Goal: Transaction & Acquisition: Purchase product/service

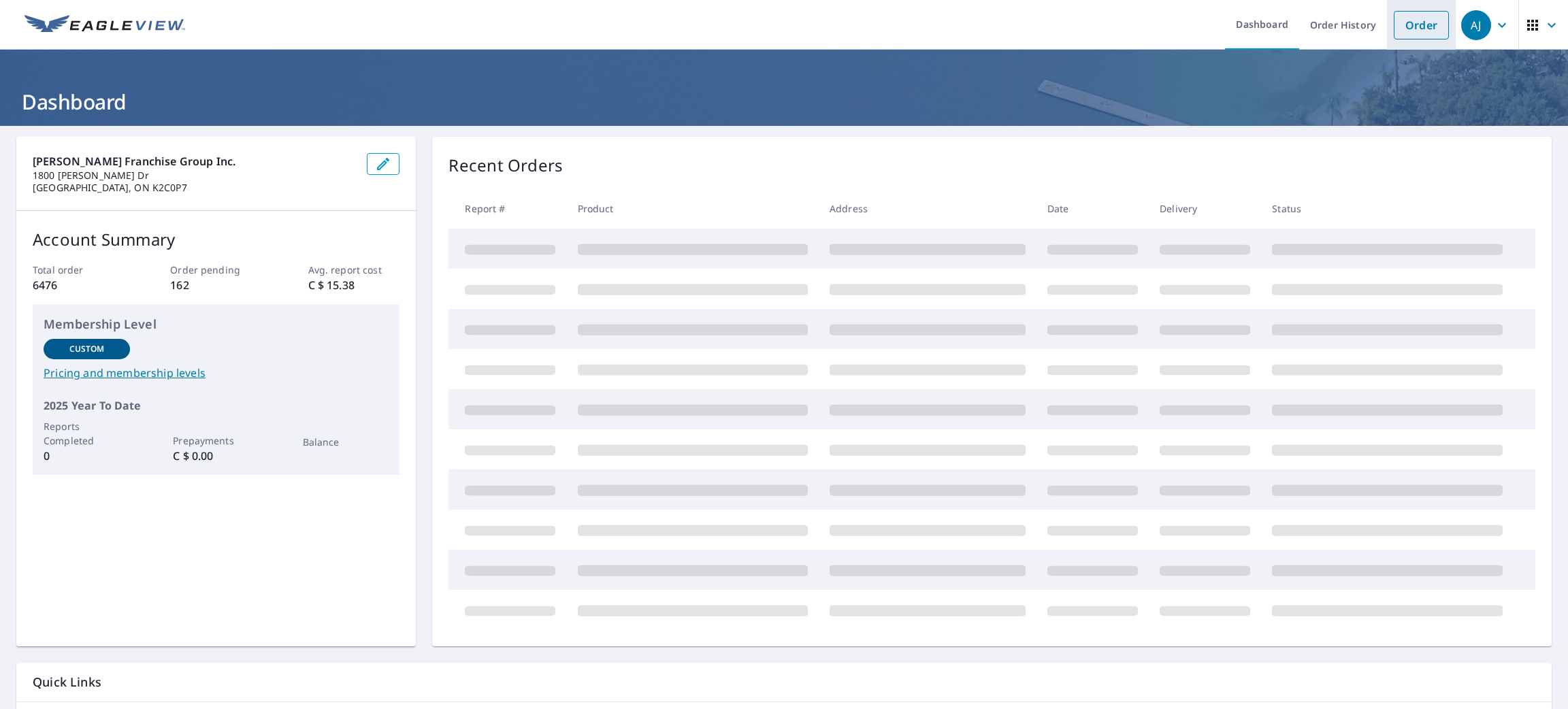
click at [1413, 20] on link "Order" at bounding box center [1421, 25] width 55 height 29
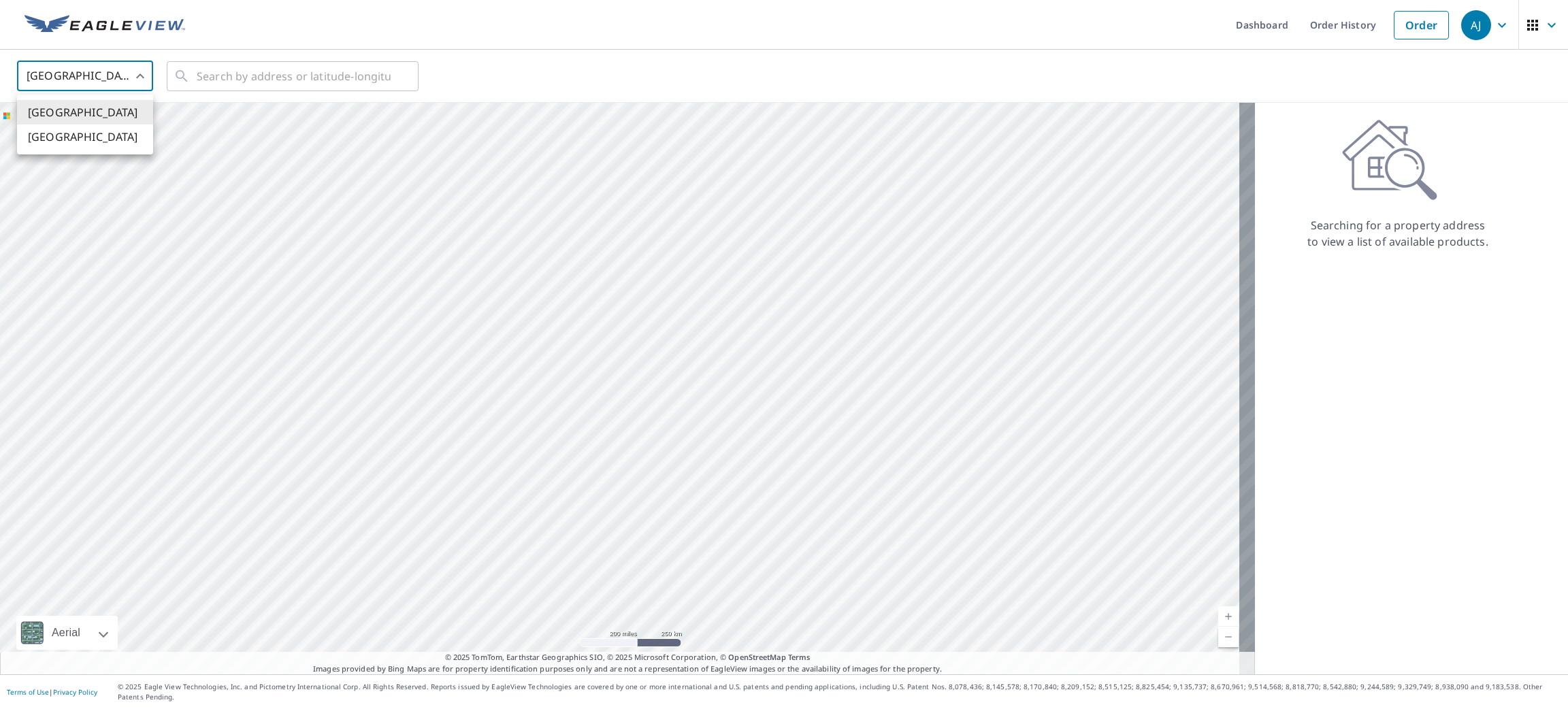
click at [76, 69] on body "[PERSON_NAME] [PERSON_NAME] Dashboard Order History Order AJ United States US ​…" at bounding box center [784, 354] width 1568 height 709
click at [75, 132] on li "[GEOGRAPHIC_DATA]" at bounding box center [85, 136] width 136 height 24
type input "CA"
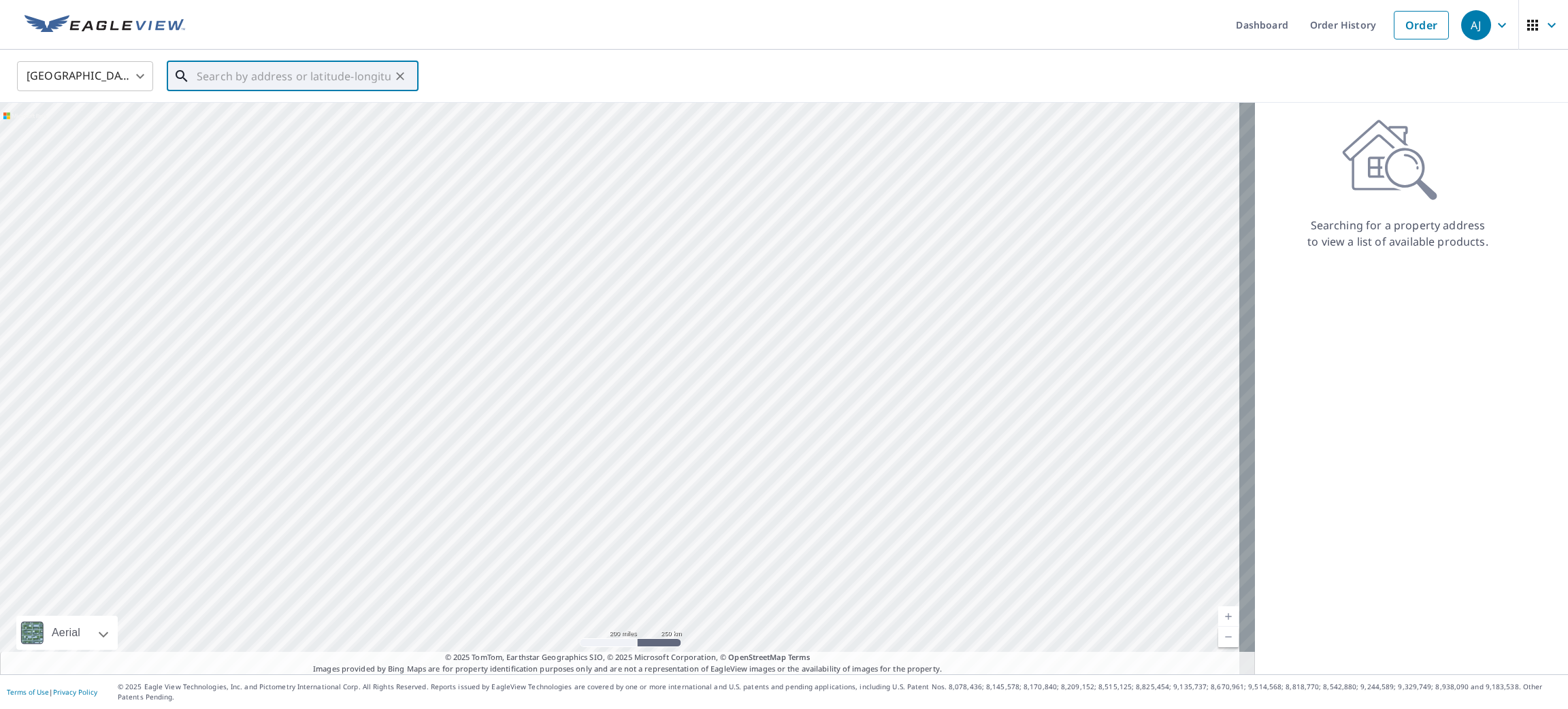
click at [213, 83] on input "text" at bounding box center [293, 76] width 194 height 39
paste input "[STREET_ADDRESS][PERSON_NAME]"
click at [216, 123] on span "[STREET_ADDRESS][PERSON_NAME]" at bounding box center [300, 115] width 213 height 16
type input "[STREET_ADDRESS][PERSON_NAME]"
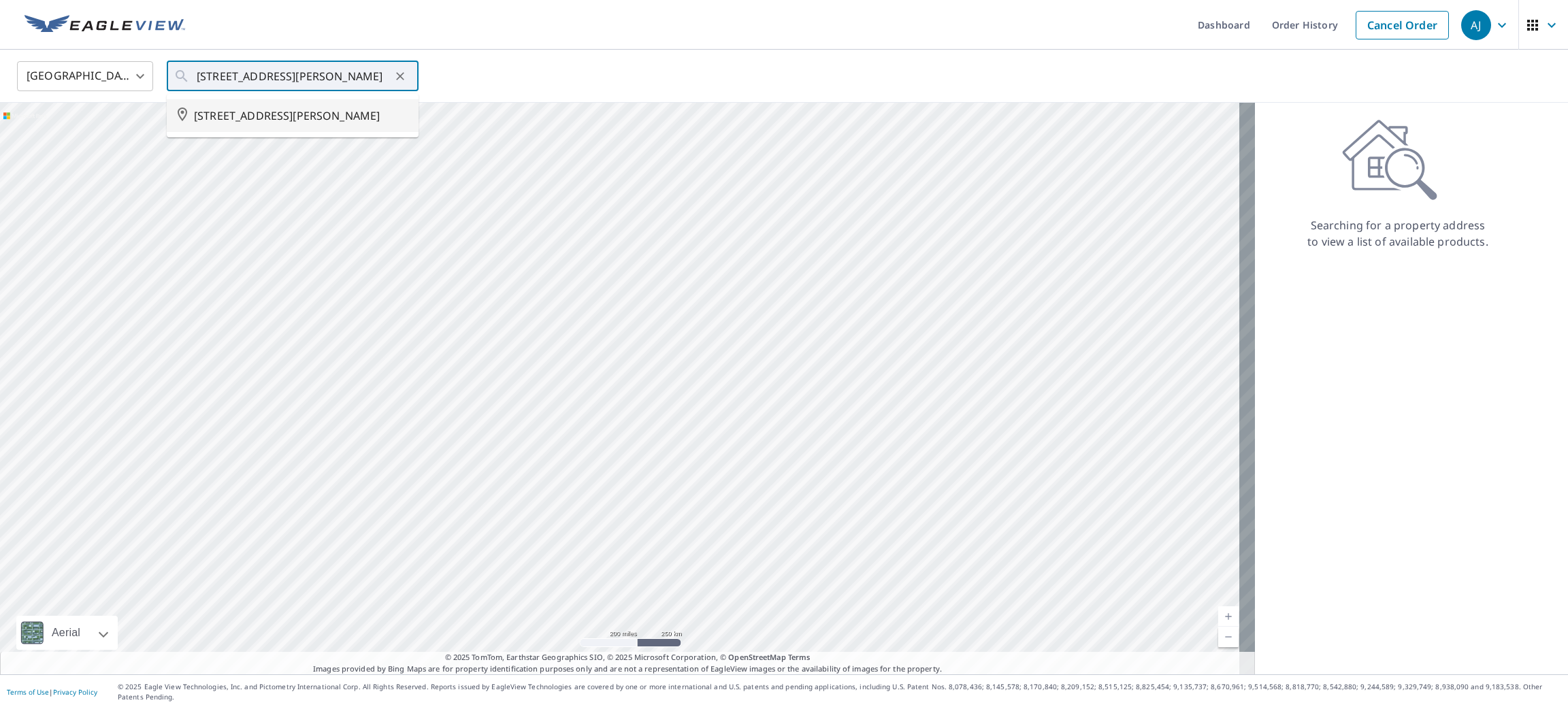
scroll to position [0, 0]
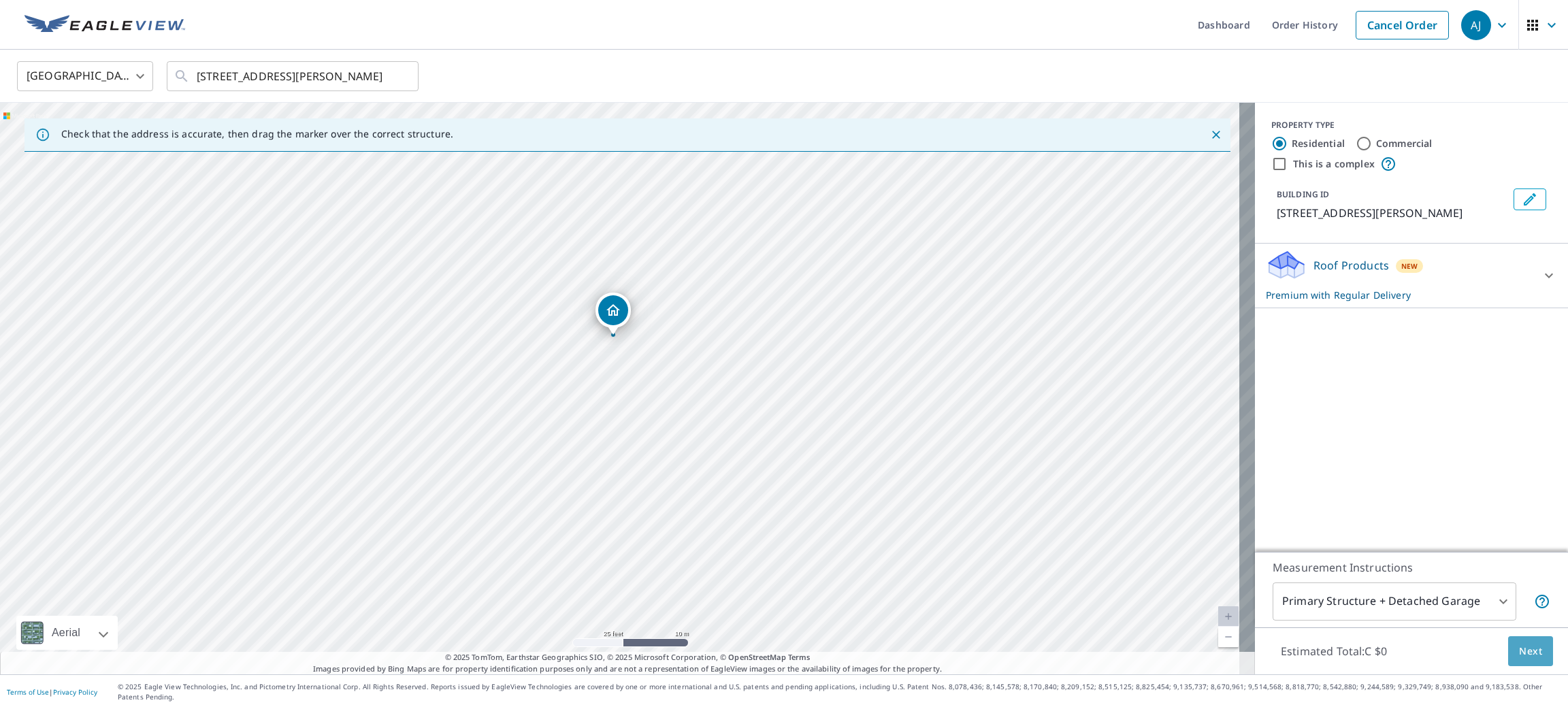
click at [1508, 667] on button "Next" at bounding box center [1530, 652] width 45 height 31
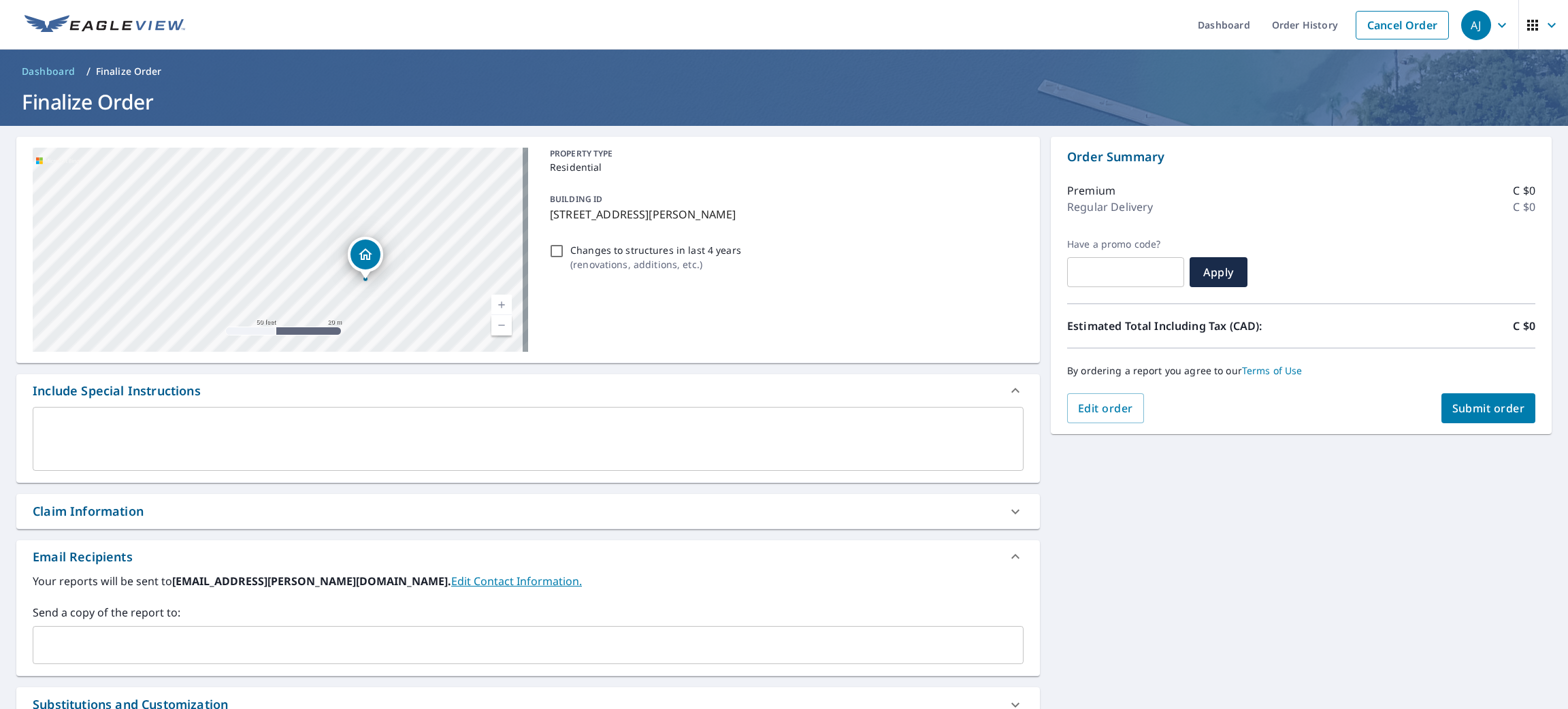
drag, startPoint x: 341, startPoint y: 257, endPoint x: 338, endPoint y: 236, distance: 21.2
click at [338, 236] on div "[STREET_ADDRESS][PERSON_NAME]" at bounding box center [281, 250] width 496 height 205
click at [1470, 412] on span "Submit order" at bounding box center [1488, 408] width 72 height 15
checkbox input "true"
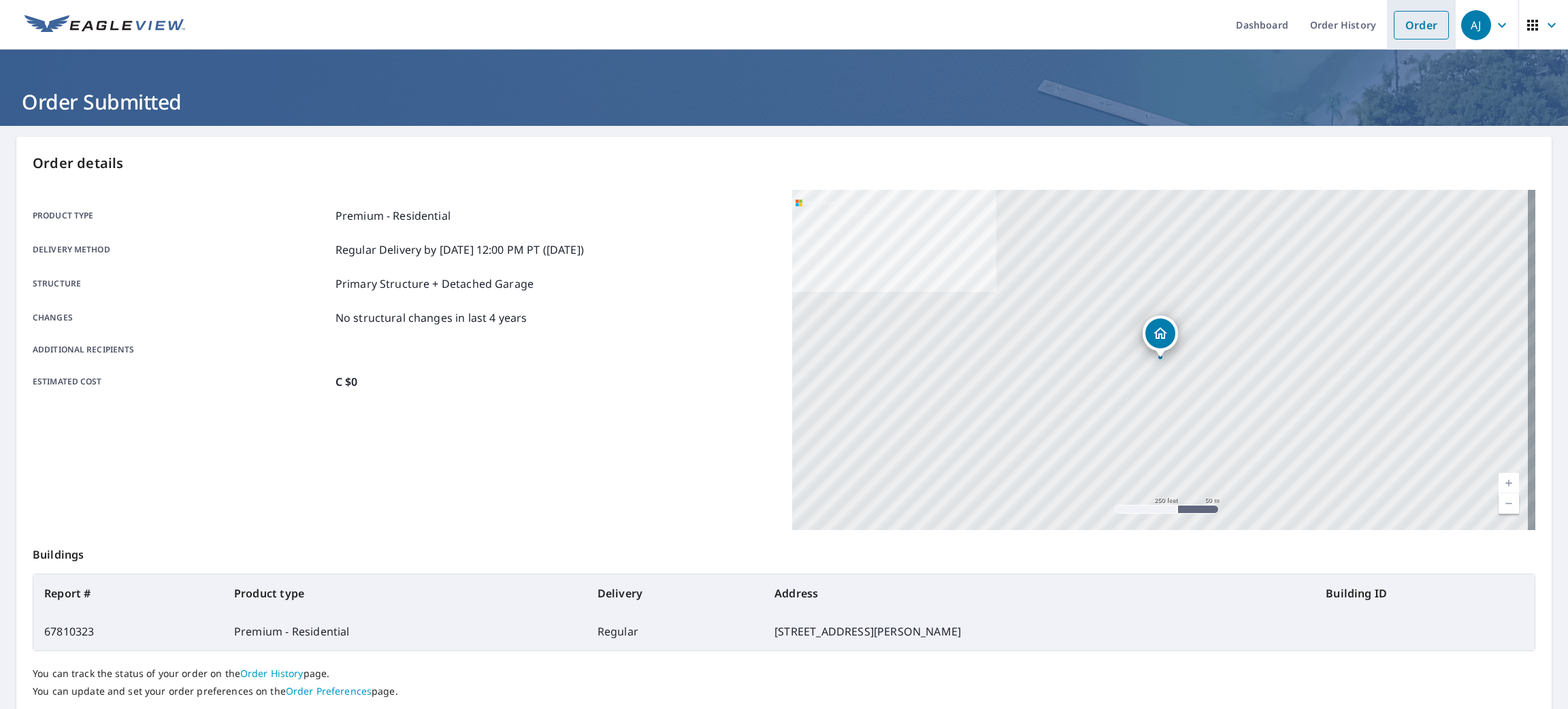
click at [1416, 22] on link "Order" at bounding box center [1421, 25] width 55 height 29
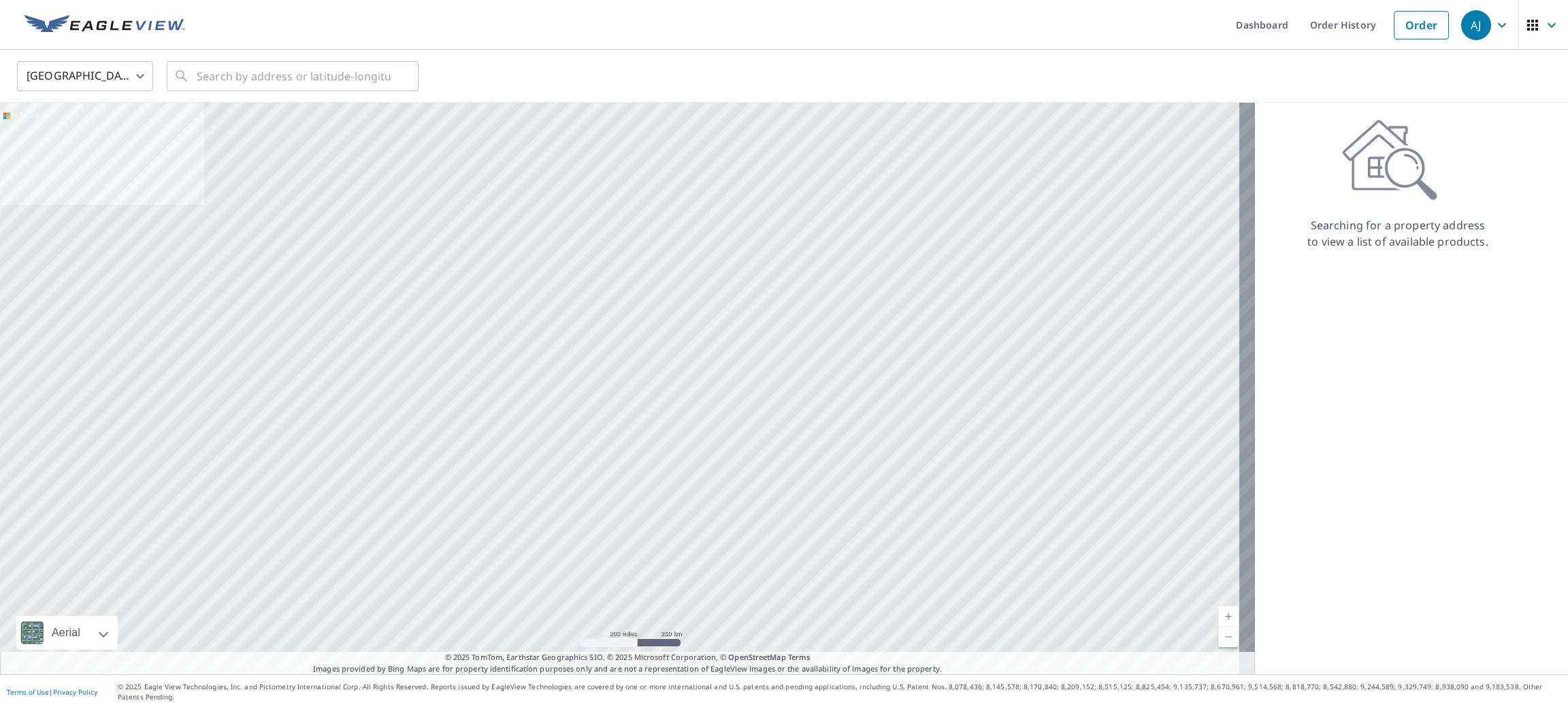
click at [133, 77] on body "[PERSON_NAME] [PERSON_NAME] Dashboard Order History Order AJ United States US ​…" at bounding box center [784, 354] width 1568 height 709
drag, startPoint x: 116, startPoint y: 137, endPoint x: 218, endPoint y: 90, distance: 112.3
click at [116, 137] on li "[GEOGRAPHIC_DATA]" at bounding box center [85, 136] width 136 height 24
type input "CA"
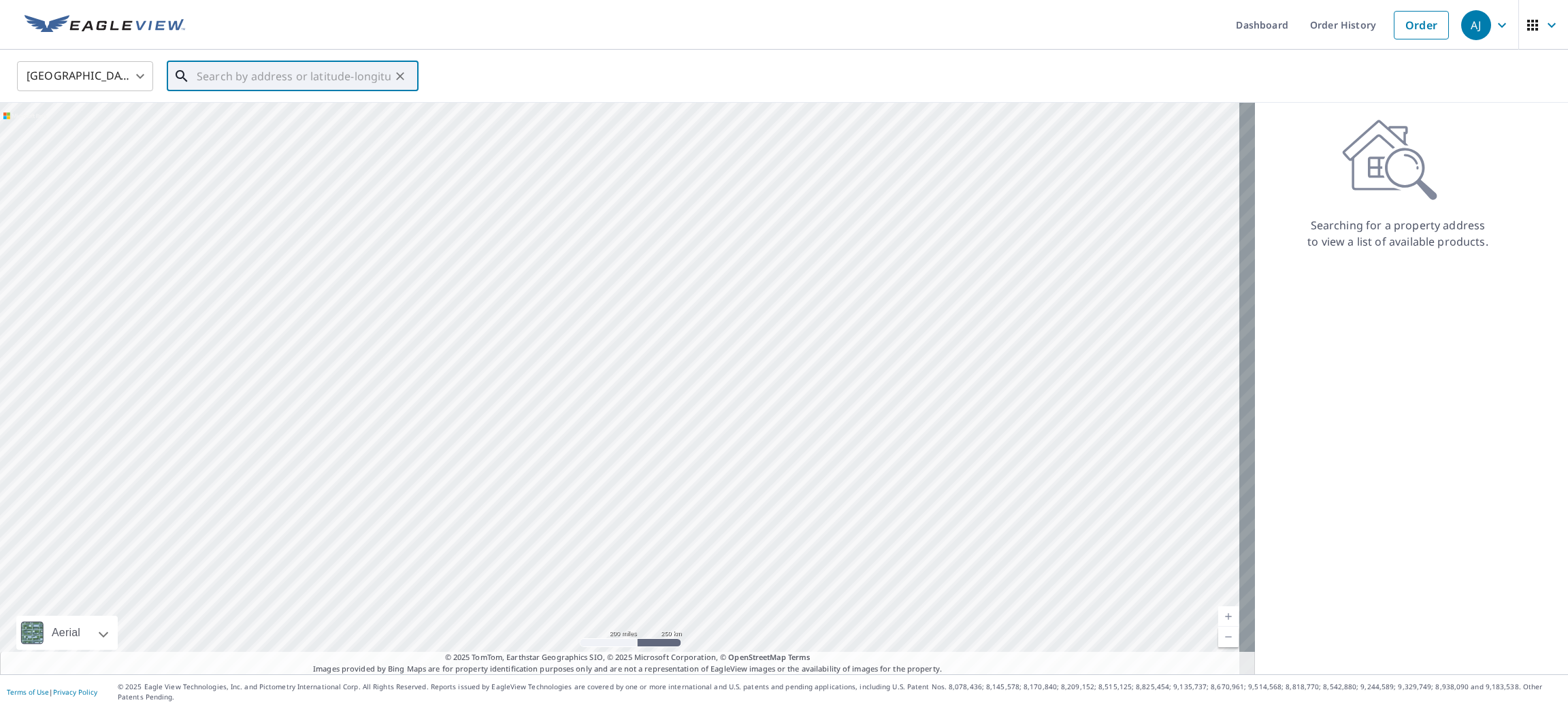
click at [234, 80] on input "text" at bounding box center [293, 76] width 194 height 39
paste input "[STREET_ADDRESS]"
click at [288, 110] on span "[STREET_ADDRESS]" at bounding box center [300, 115] width 213 height 16
type input "[STREET_ADDRESS]"
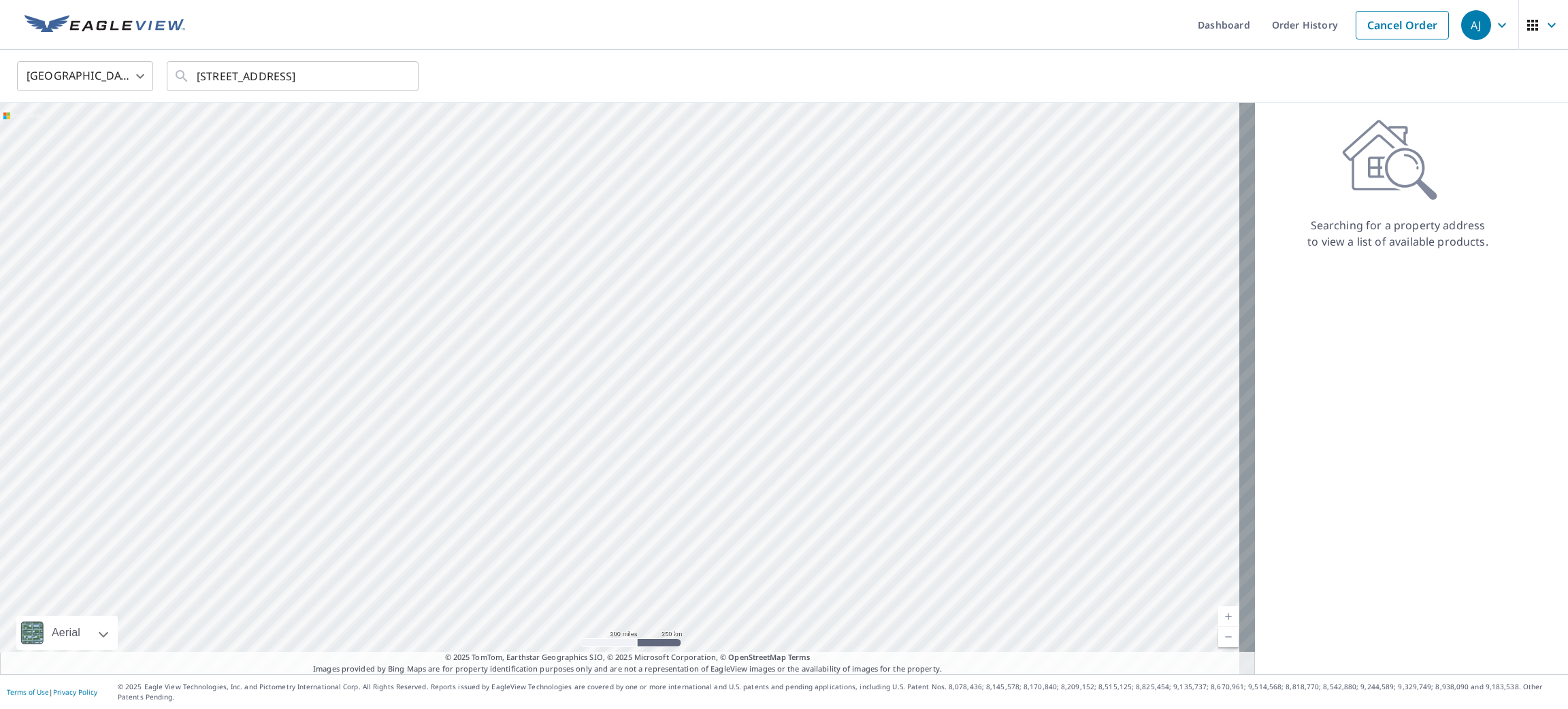
scroll to position [0, 0]
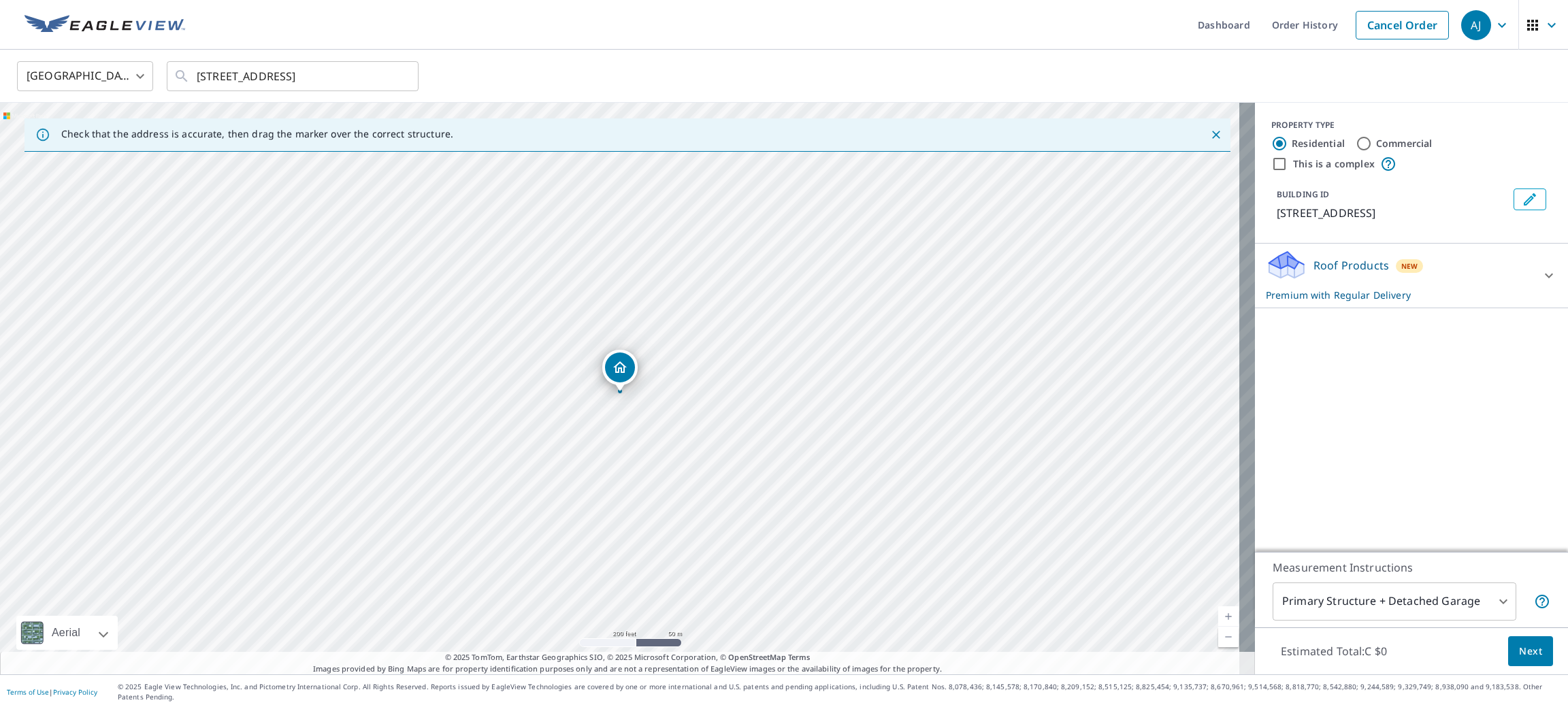
click at [575, 427] on div "[STREET_ADDRESS]" at bounding box center [627, 389] width 1255 height 572
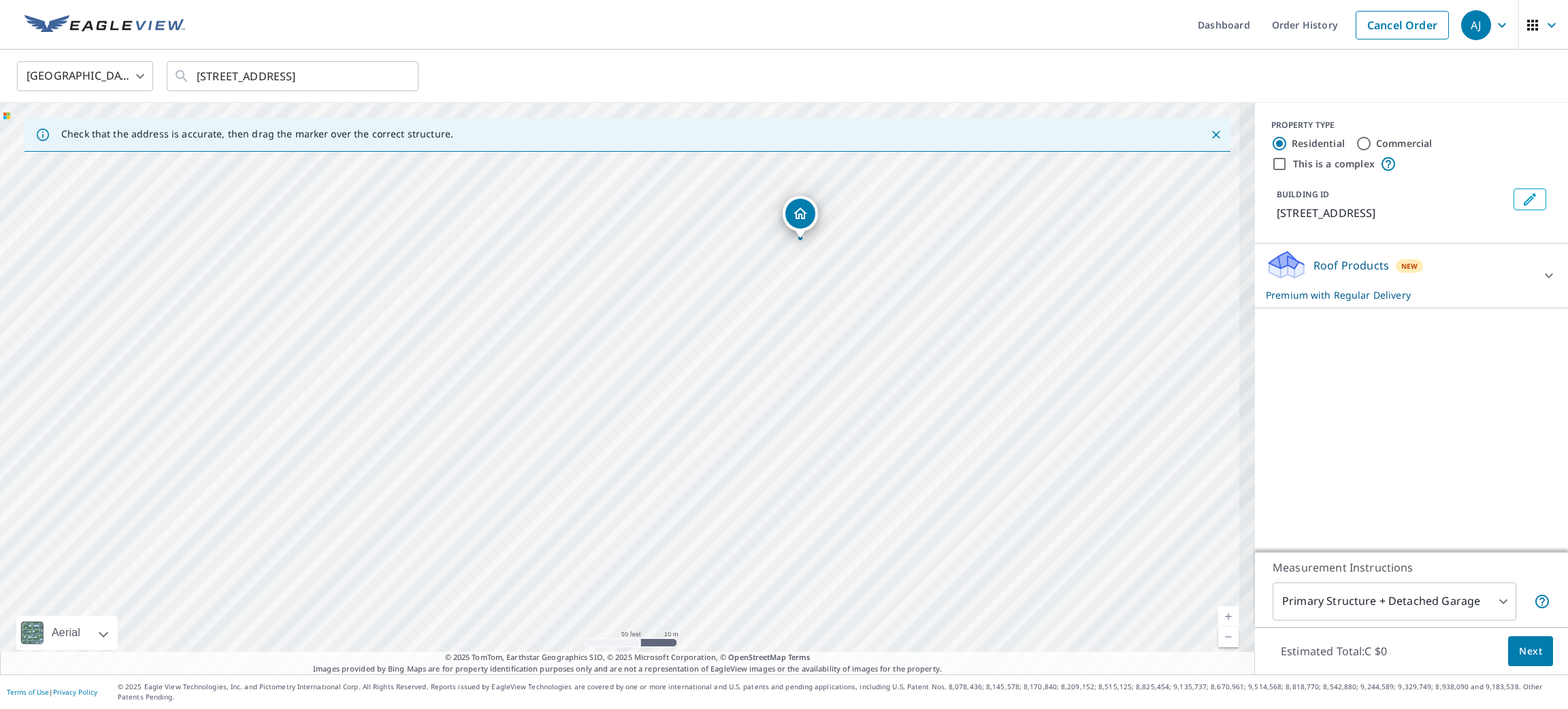
drag, startPoint x: 930, startPoint y: 362, endPoint x: 1505, endPoint y: 662, distance: 648.6
click at [804, 493] on div "[STREET_ADDRESS]" at bounding box center [627, 389] width 1255 height 572
click at [1519, 660] on span "Next" at bounding box center [1530, 652] width 23 height 17
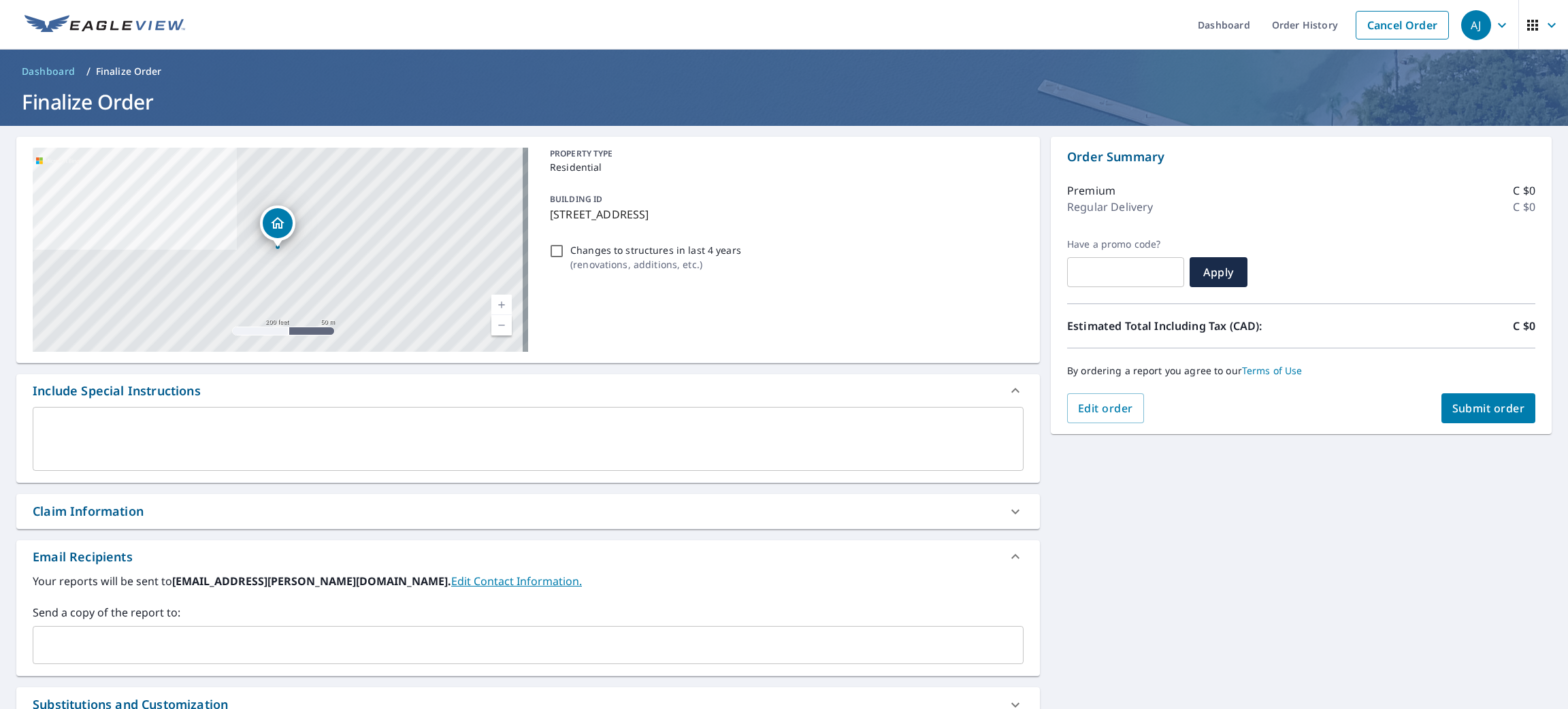
click at [1463, 415] on span "Submit order" at bounding box center [1488, 408] width 72 height 15
checkbox input "true"
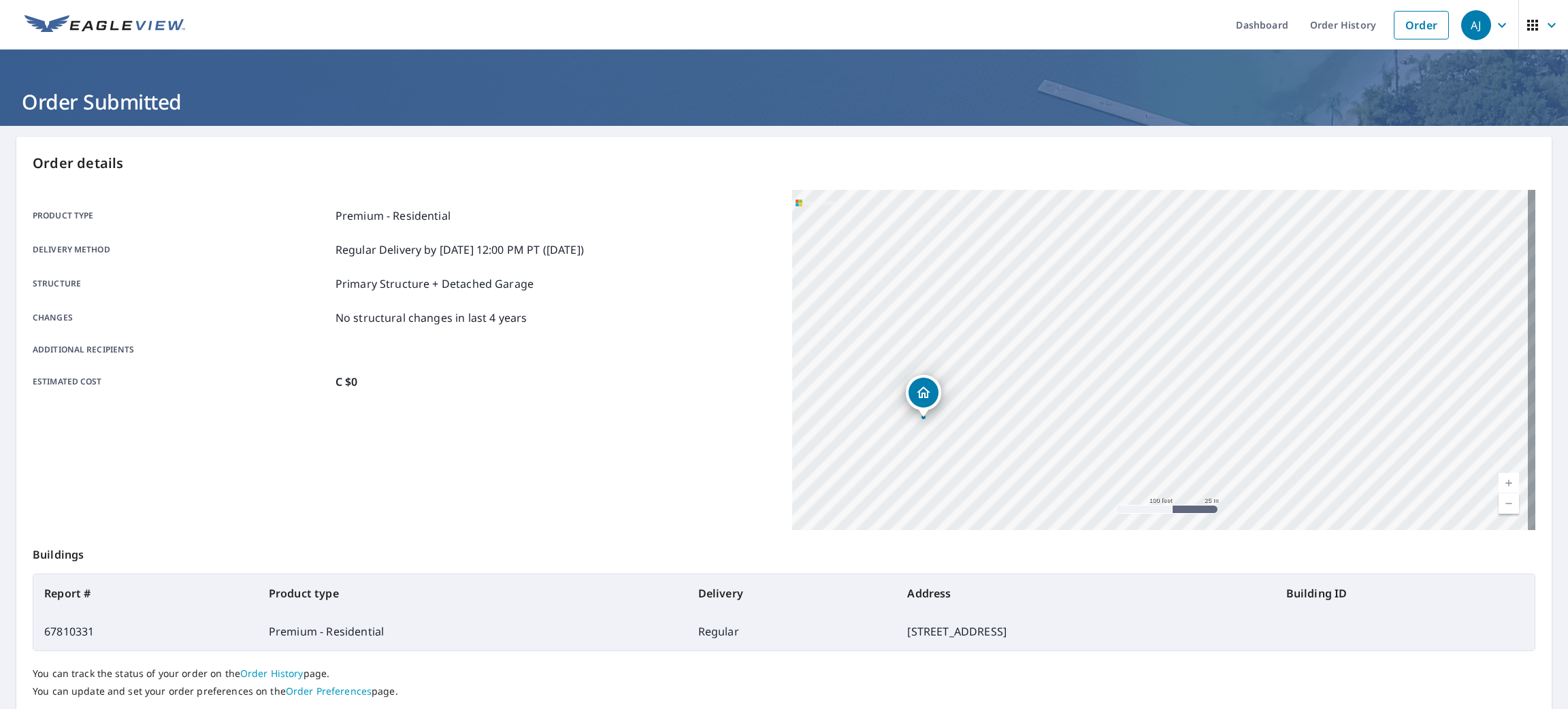
drag, startPoint x: 1211, startPoint y: 287, endPoint x: 1259, endPoint y: 246, distance: 63.1
click at [1262, 246] on div "[STREET_ADDRESS]" at bounding box center [1164, 360] width 743 height 341
drag, startPoint x: 992, startPoint y: 398, endPoint x: 1019, endPoint y: 514, distance: 119.1
click at [1019, 514] on div "[STREET_ADDRESS]" at bounding box center [1164, 360] width 743 height 341
click at [1417, 30] on link "Order" at bounding box center [1421, 25] width 55 height 29
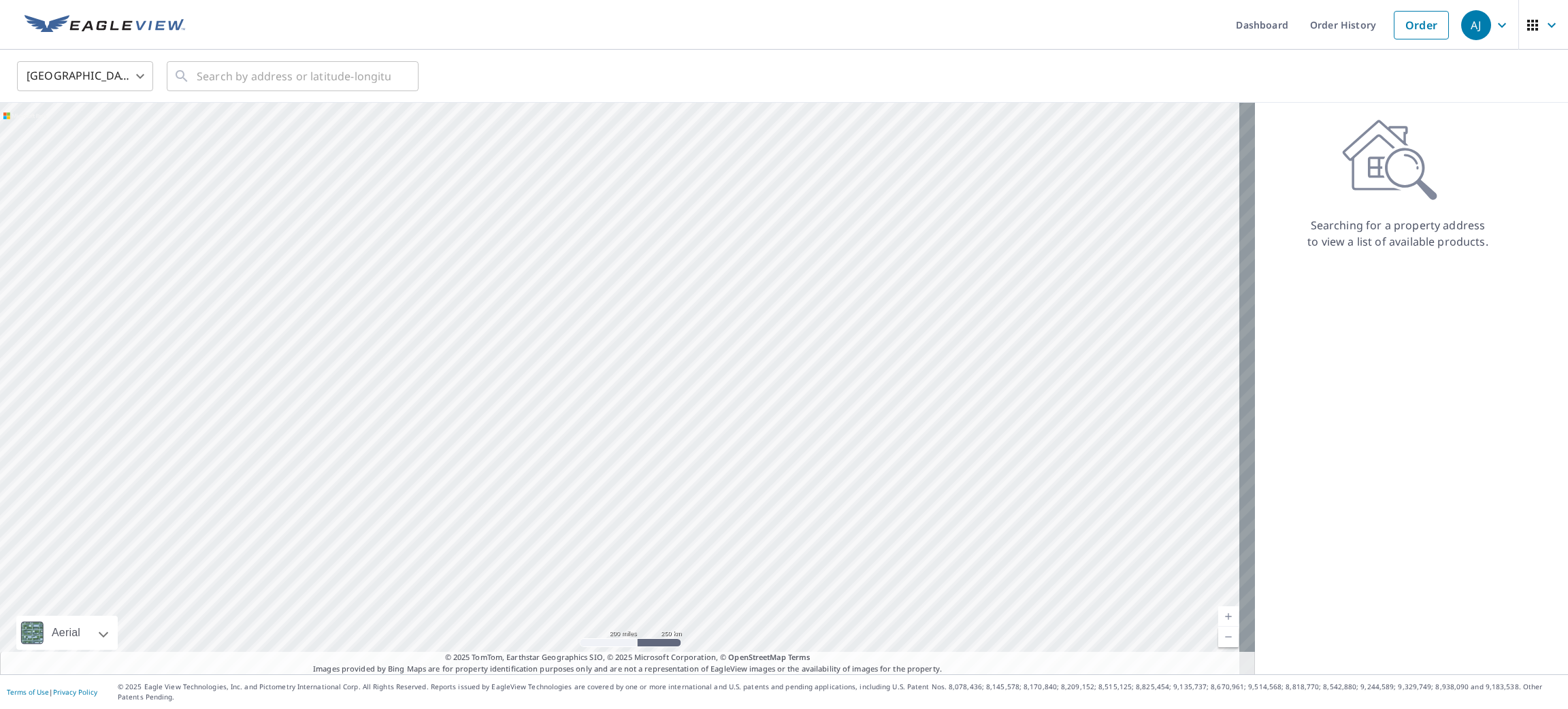
click at [108, 85] on body "[PERSON_NAME] [PERSON_NAME] Dashboard Order History Order AJ United States US ​…" at bounding box center [784, 354] width 1568 height 709
click at [96, 140] on li "[GEOGRAPHIC_DATA]" at bounding box center [85, 136] width 136 height 24
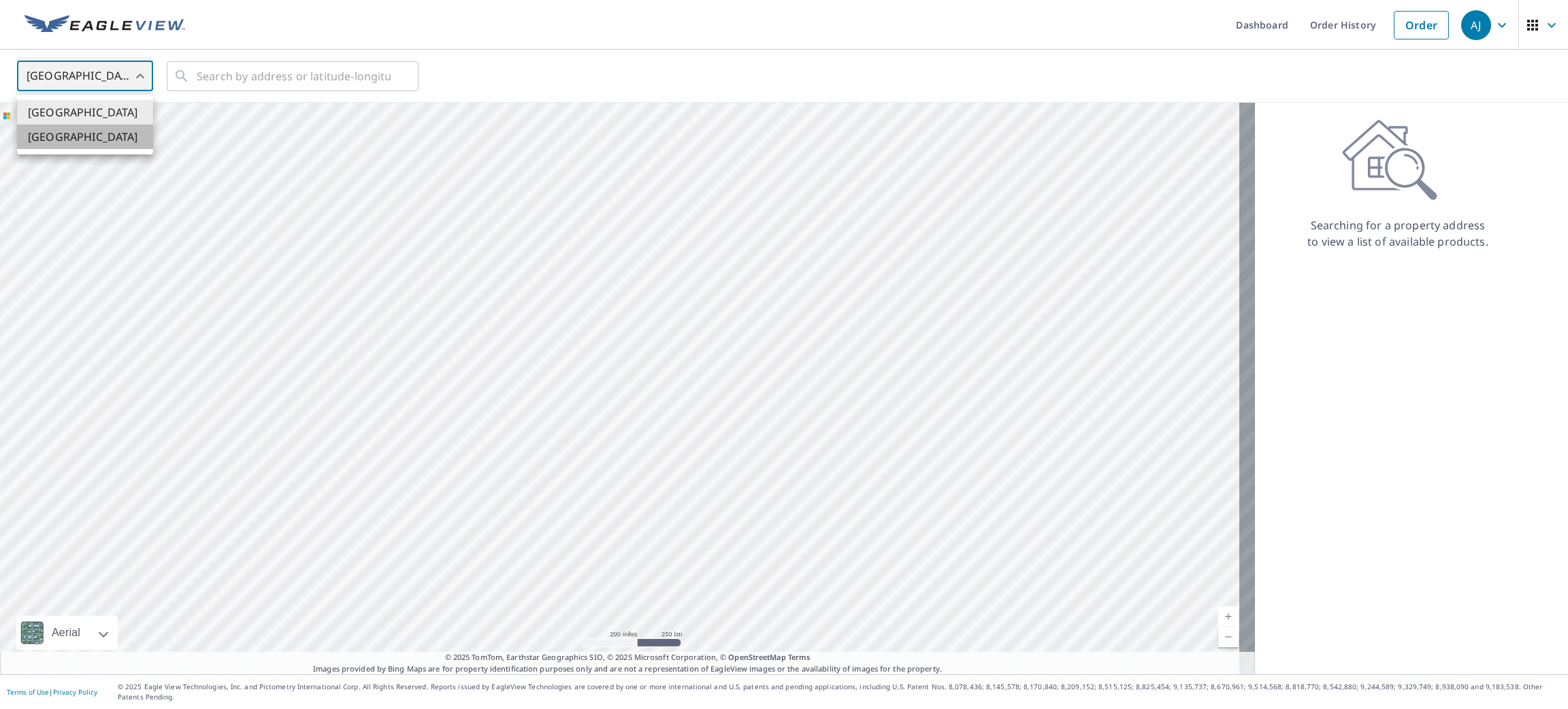
type input "CA"
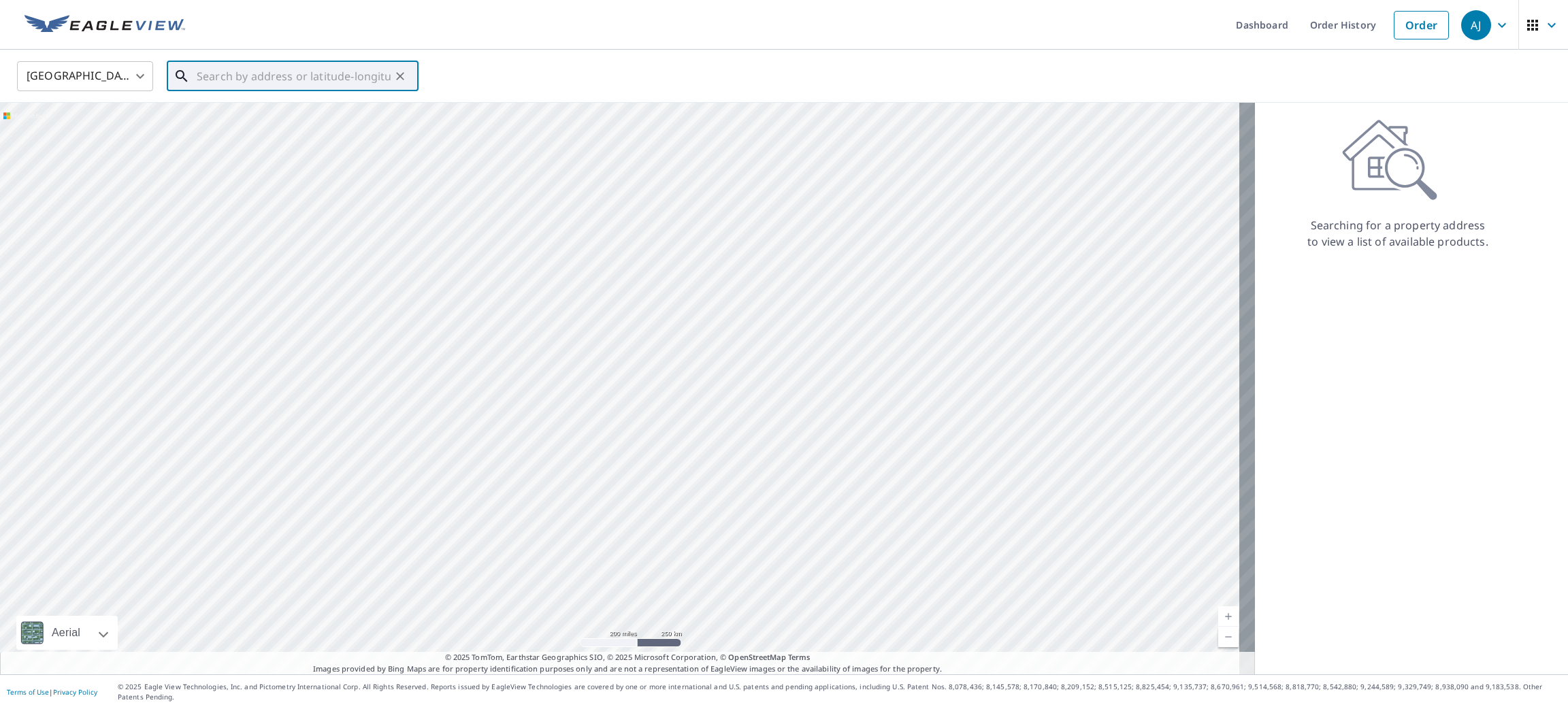
click at [206, 65] on input "text" at bounding box center [293, 76] width 194 height 39
paste input "[STREET_ADDRESS]"
drag, startPoint x: 297, startPoint y: 68, endPoint x: 165, endPoint y: 67, distance: 132.0
click at [165, 67] on div "[GEOGRAPHIC_DATA] [GEOGRAPHIC_DATA] ​ [STREET_ADDRESS] ​ Match not found" at bounding box center [779, 75] width 1545 height 32
click at [286, 77] on input "[STREET_ADDRESS]" at bounding box center [293, 76] width 194 height 39
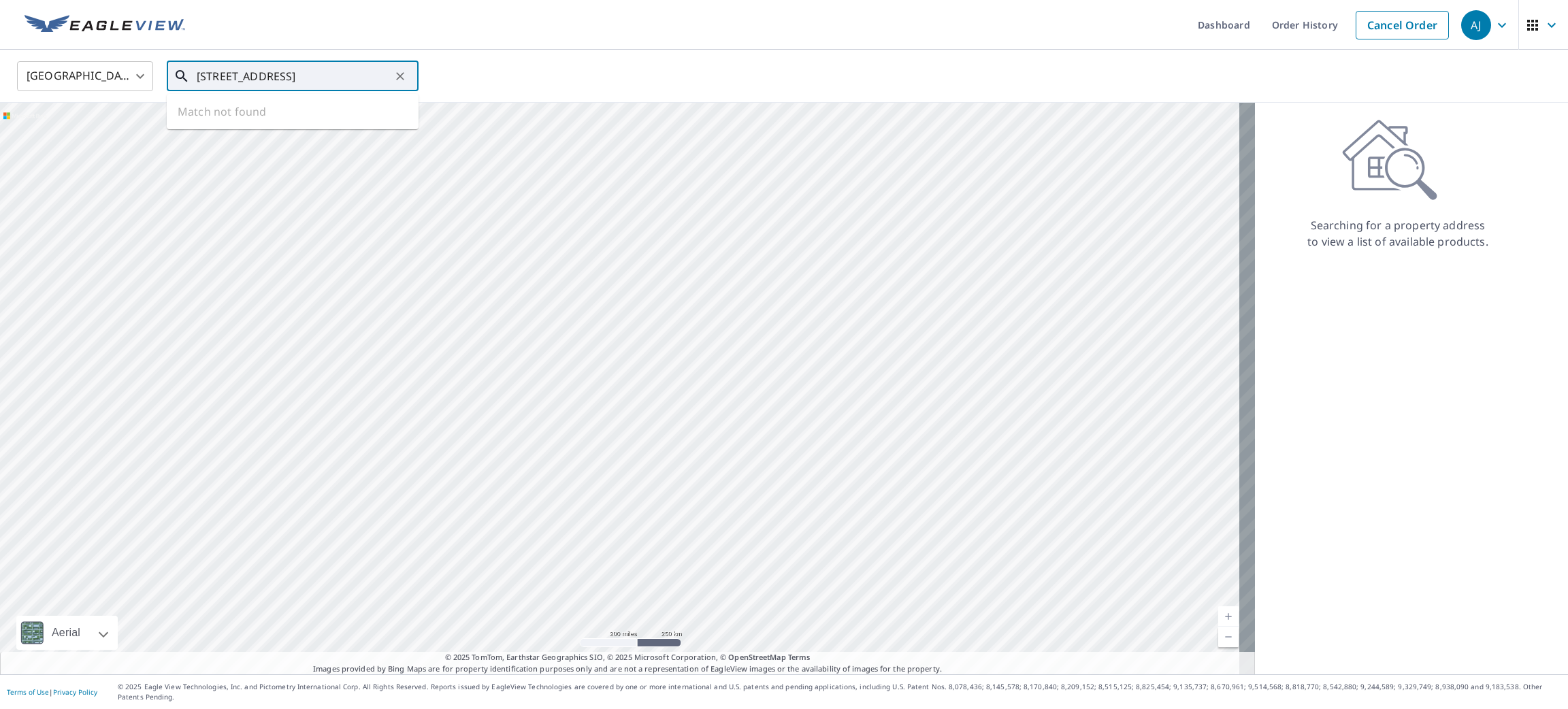
click at [281, 77] on input "[STREET_ADDRESS]" at bounding box center [293, 76] width 194 height 39
paste input "Quebec Rte"
drag, startPoint x: 218, startPoint y: 72, endPoint x: 182, endPoint y: 76, distance: 36.2
click at [182, 76] on div "[STREET_ADDRESS] ​" at bounding box center [292, 75] width 252 height 30
click at [293, 72] on input "[STREET_ADDRESS]" at bounding box center [293, 76] width 194 height 39
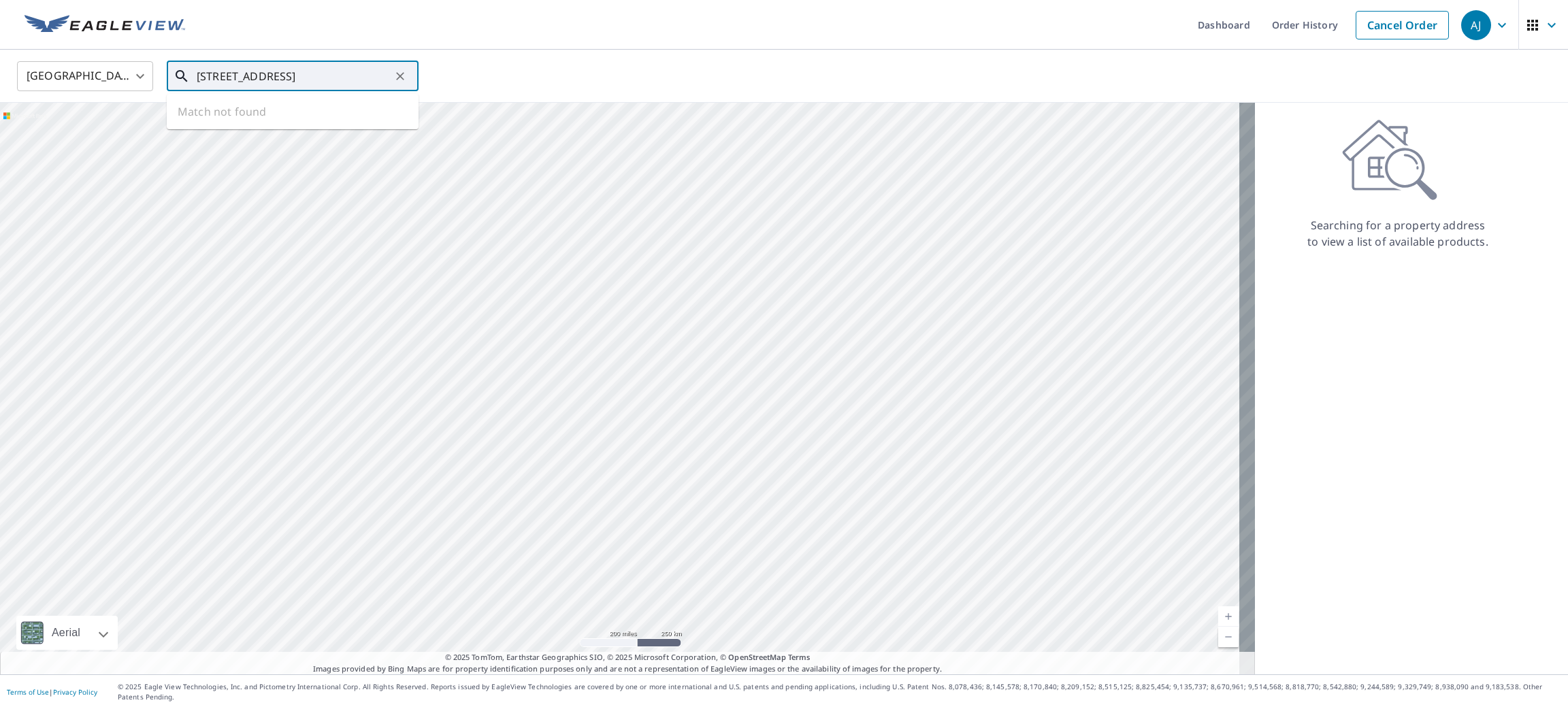
click at [267, 77] on input "[STREET_ADDRESS]" at bounding box center [293, 76] width 194 height 39
click at [258, 75] on input "[STREET_ADDRESS]" at bounding box center [293, 76] width 194 height 39
click at [261, 117] on span "[STREET_ADDRESS]" at bounding box center [300, 115] width 213 height 16
type input "[STREET_ADDRESS]"
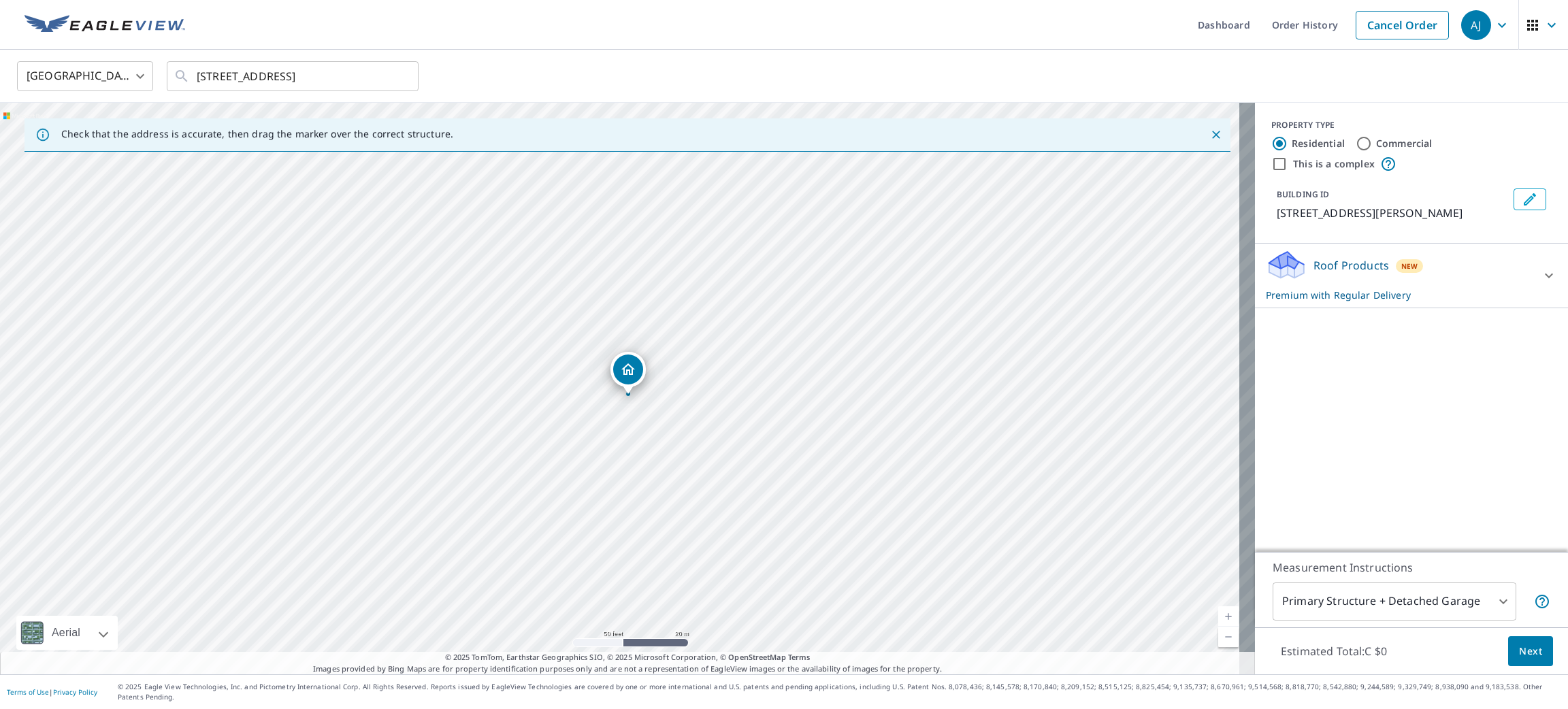
click at [1529, 665] on button "Next" at bounding box center [1530, 652] width 45 height 31
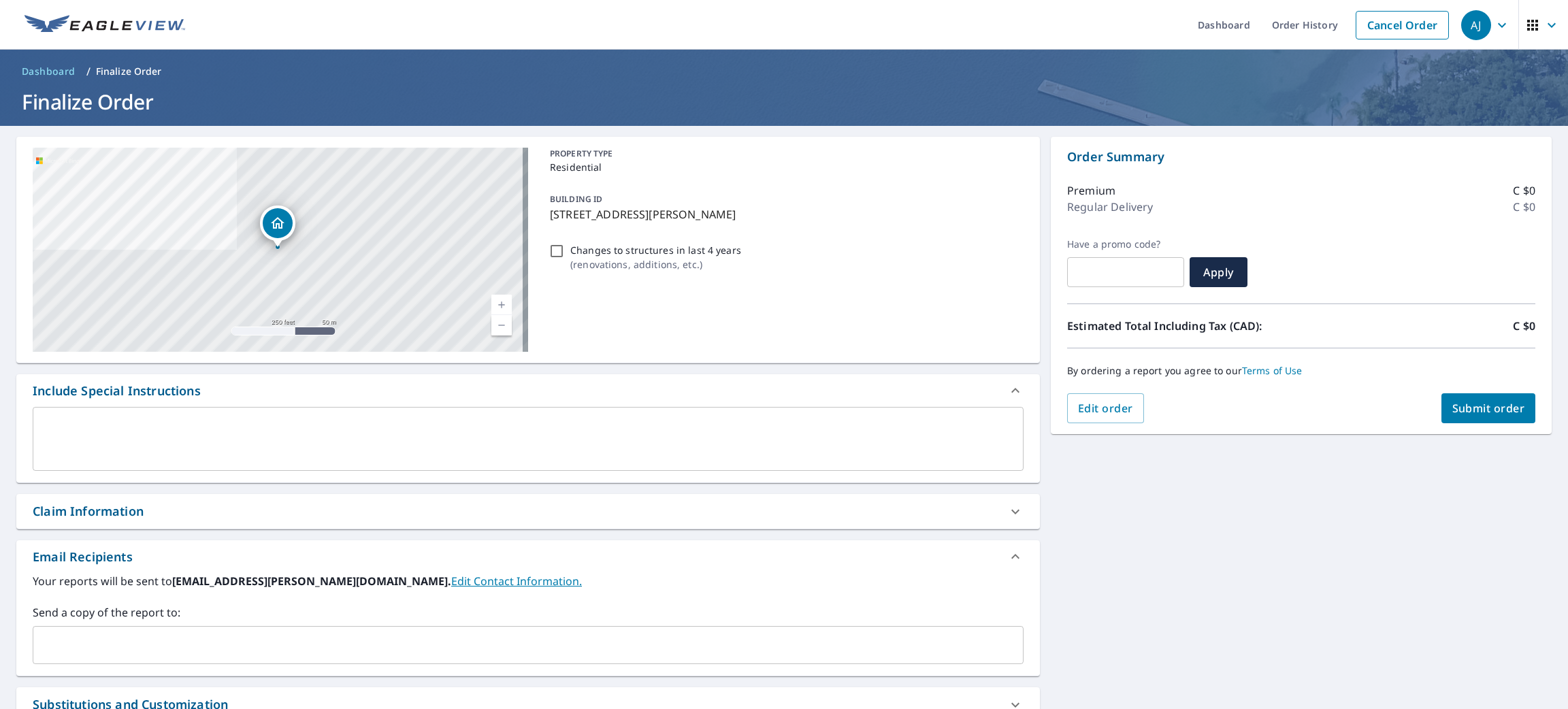
click at [1470, 414] on span "Submit order" at bounding box center [1488, 408] width 72 height 15
checkbox input "true"
